Goal: Check status: Check status

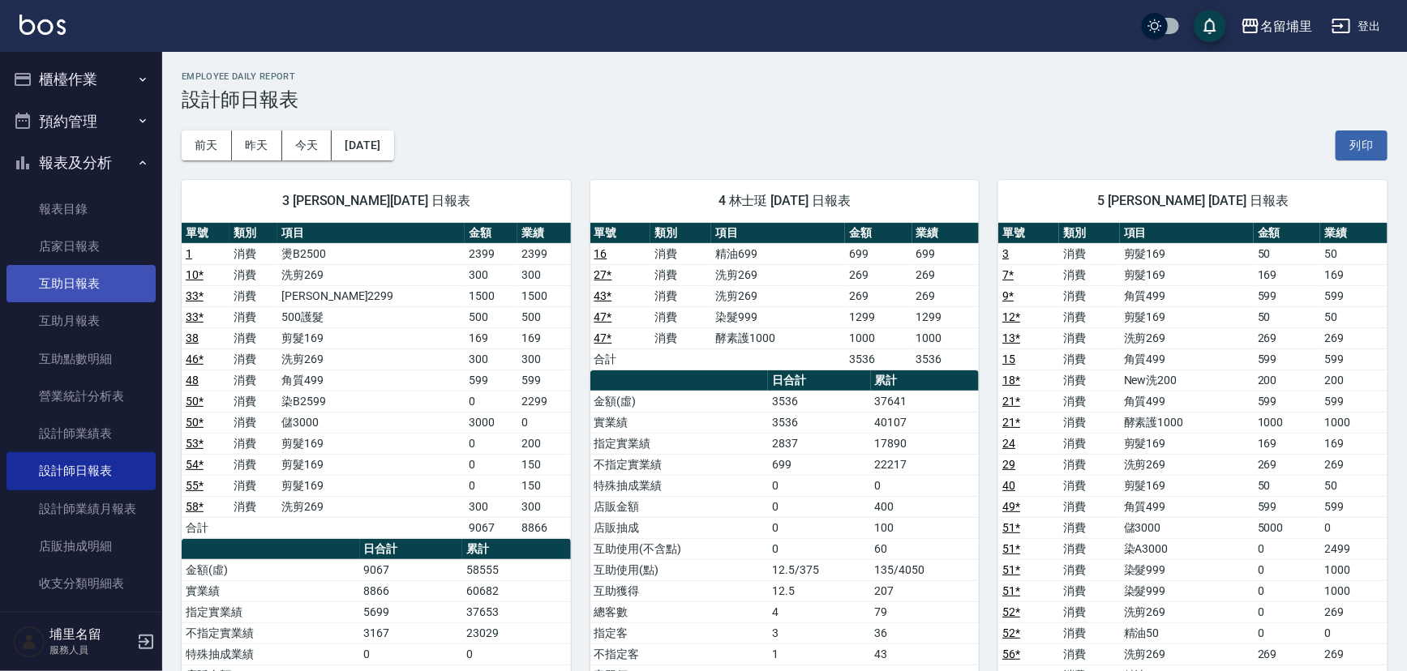
click at [87, 294] on link "互助日報表" at bounding box center [80, 283] width 149 height 37
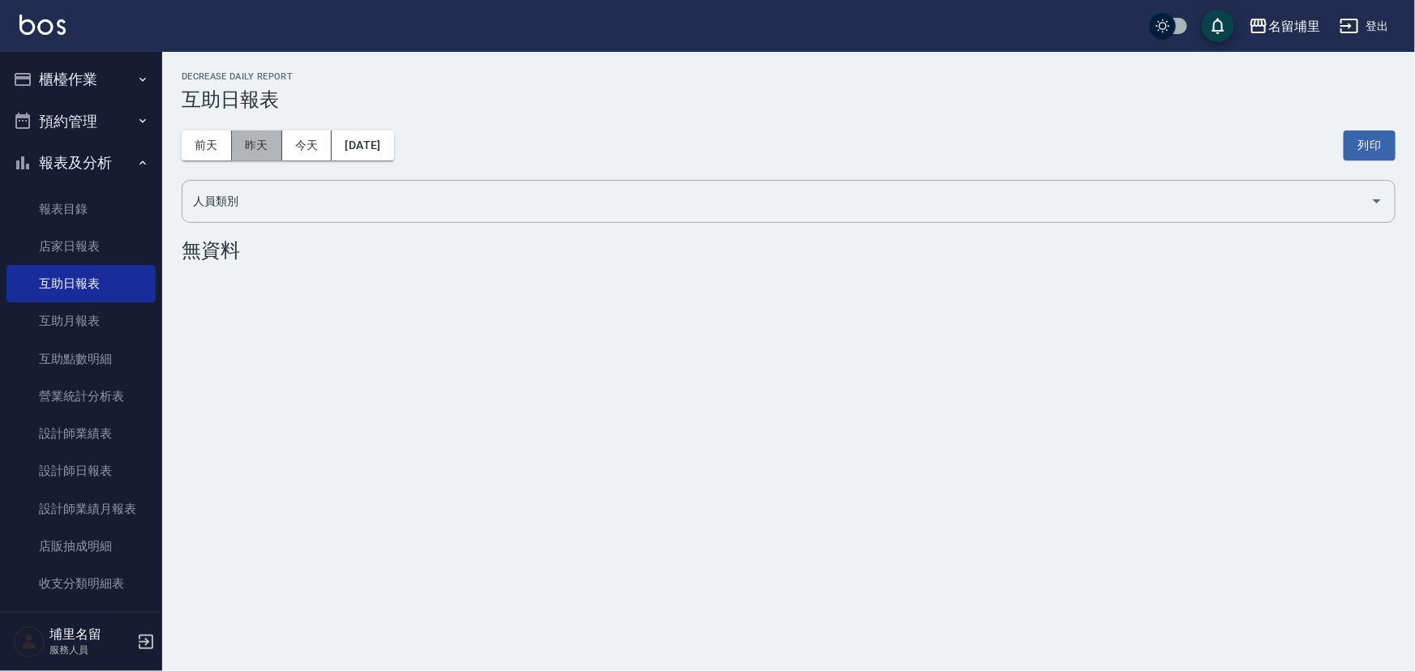
click at [269, 147] on button "昨天" at bounding box center [257, 146] width 50 height 30
click at [192, 144] on button "前天" at bounding box center [207, 146] width 50 height 30
click at [393, 155] on button "[DATE]" at bounding box center [363, 146] width 62 height 30
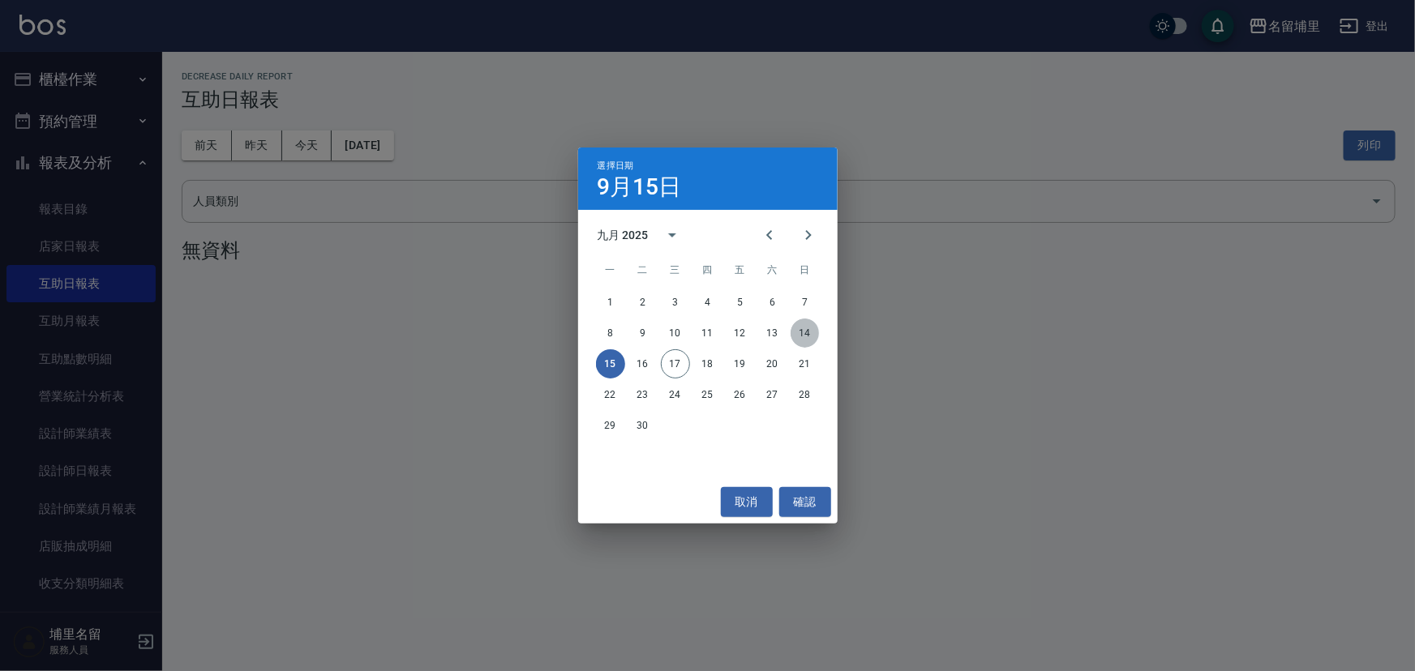
click at [804, 333] on button "14" at bounding box center [805, 333] width 29 height 29
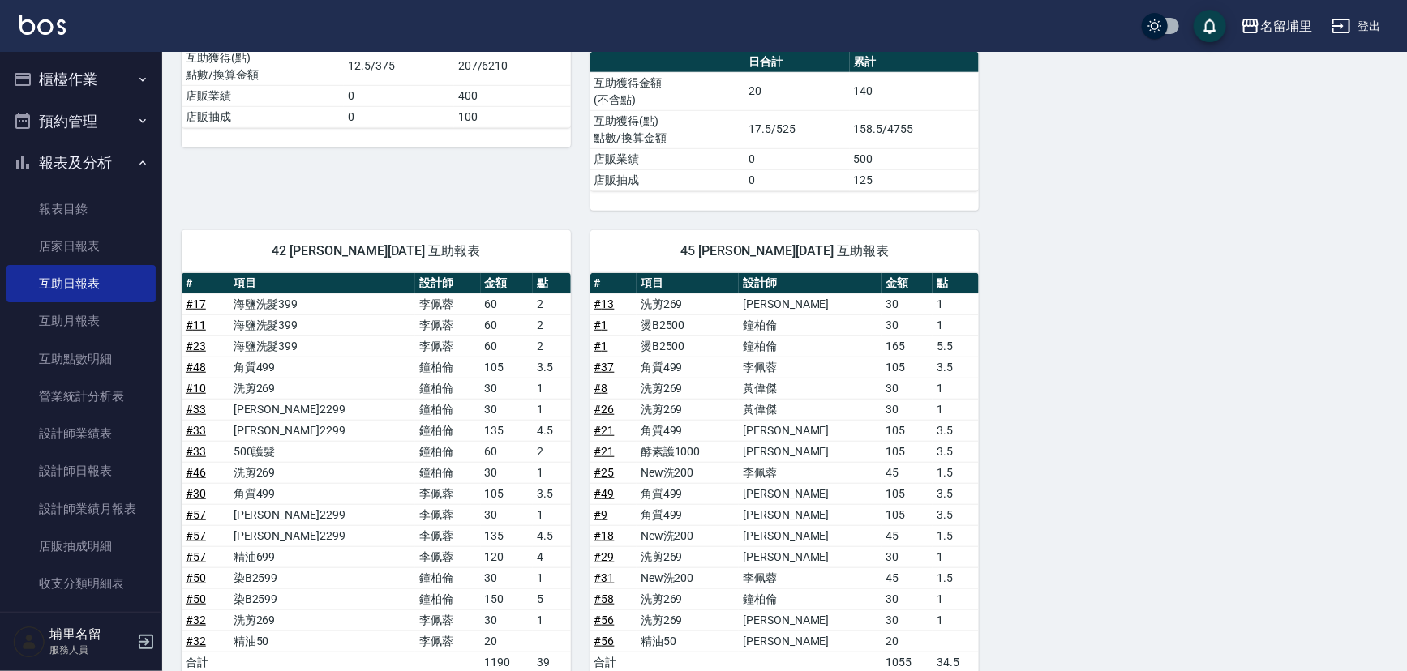
scroll to position [590, 0]
